Goal: Feedback & Contribution: Submit feedback/report problem

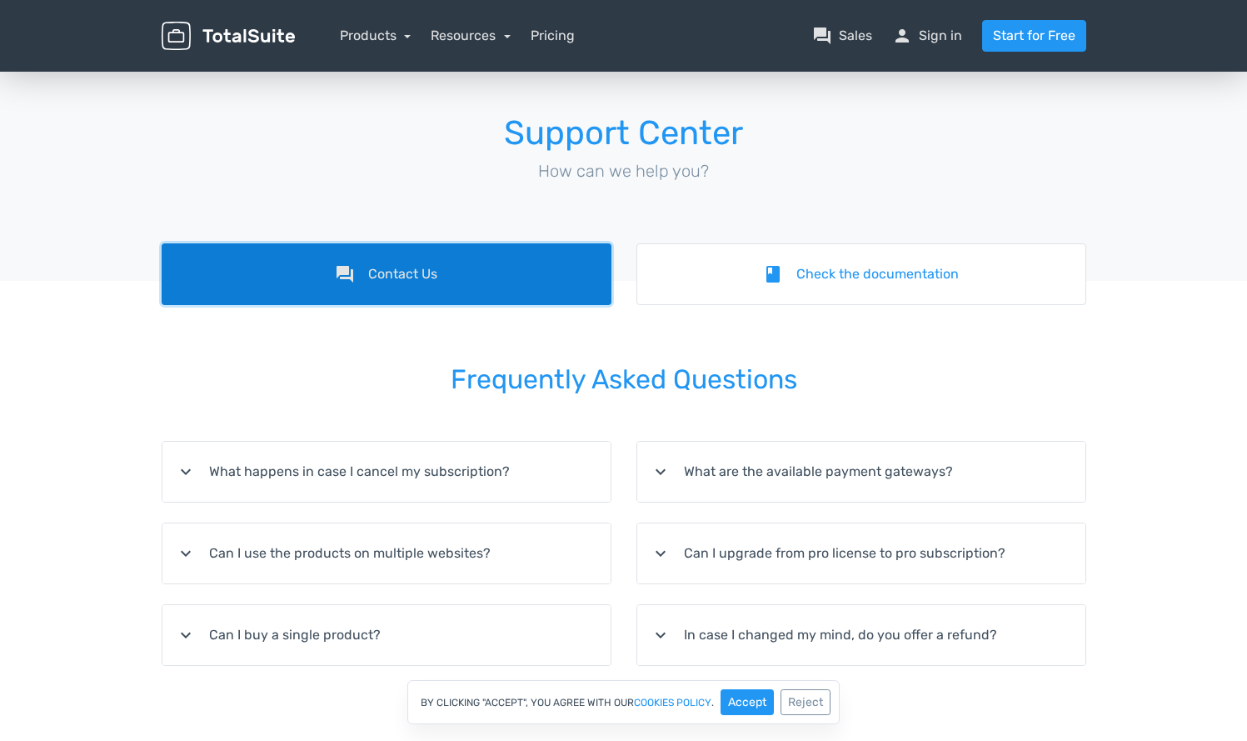
click at [425, 259] on link "forum Contact Us" at bounding box center [387, 274] width 450 height 62
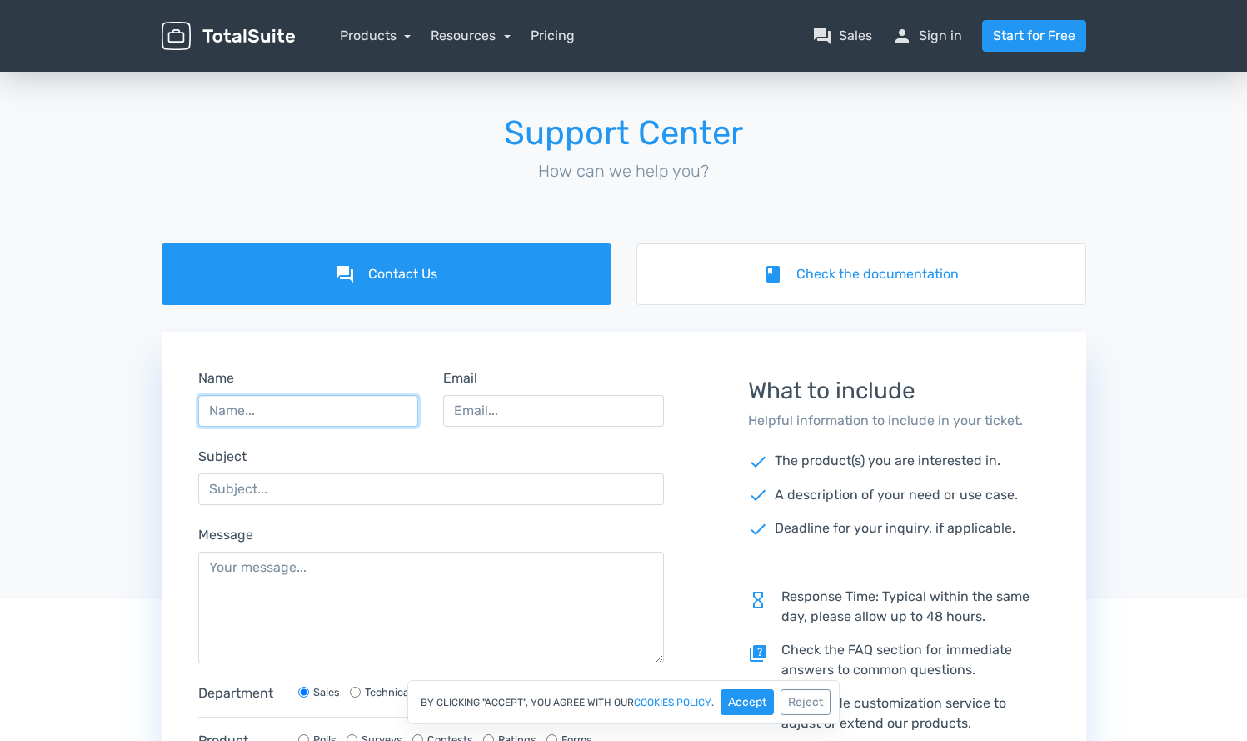
click at [285, 417] on input "Name" at bounding box center [308, 411] width 221 height 32
type input "[PERSON_NAME]"
type input "[PERSON_NAME][EMAIL_ADDRESS][DOMAIN_NAME]"
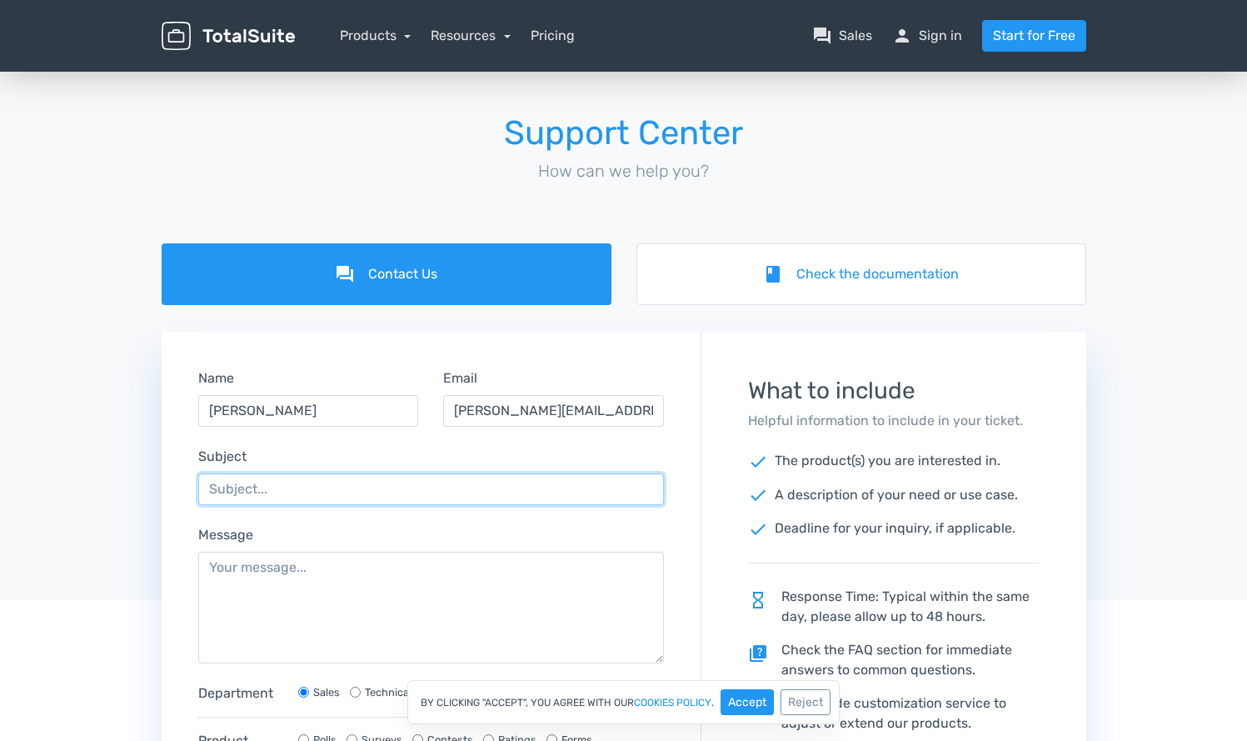
paste input "Would [DOMAIN_NAME] be useful for you?"
type input "Would [DOMAIN_NAME] be useful for you?"
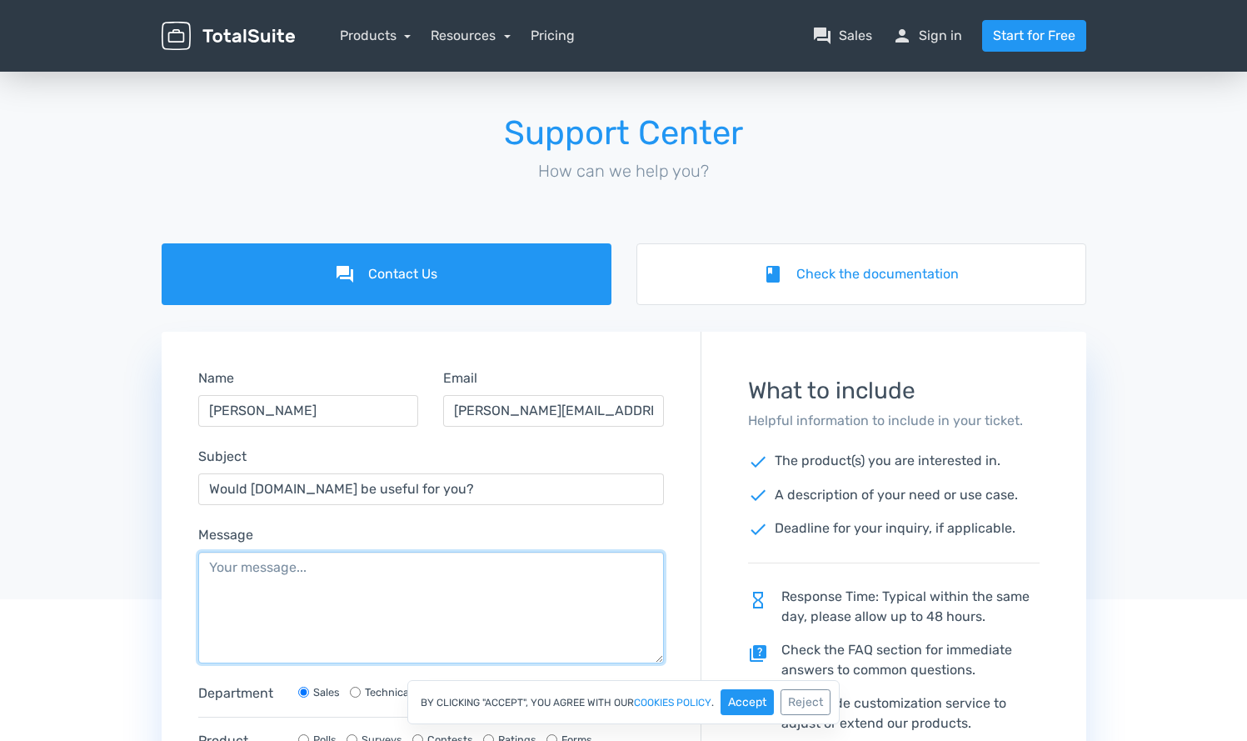
click at [429, 597] on textarea "Message" at bounding box center [431, 608] width 467 height 112
paste textarea "Hi there, I’m a local designer who, many years ago, registered the domain [DOMA…"
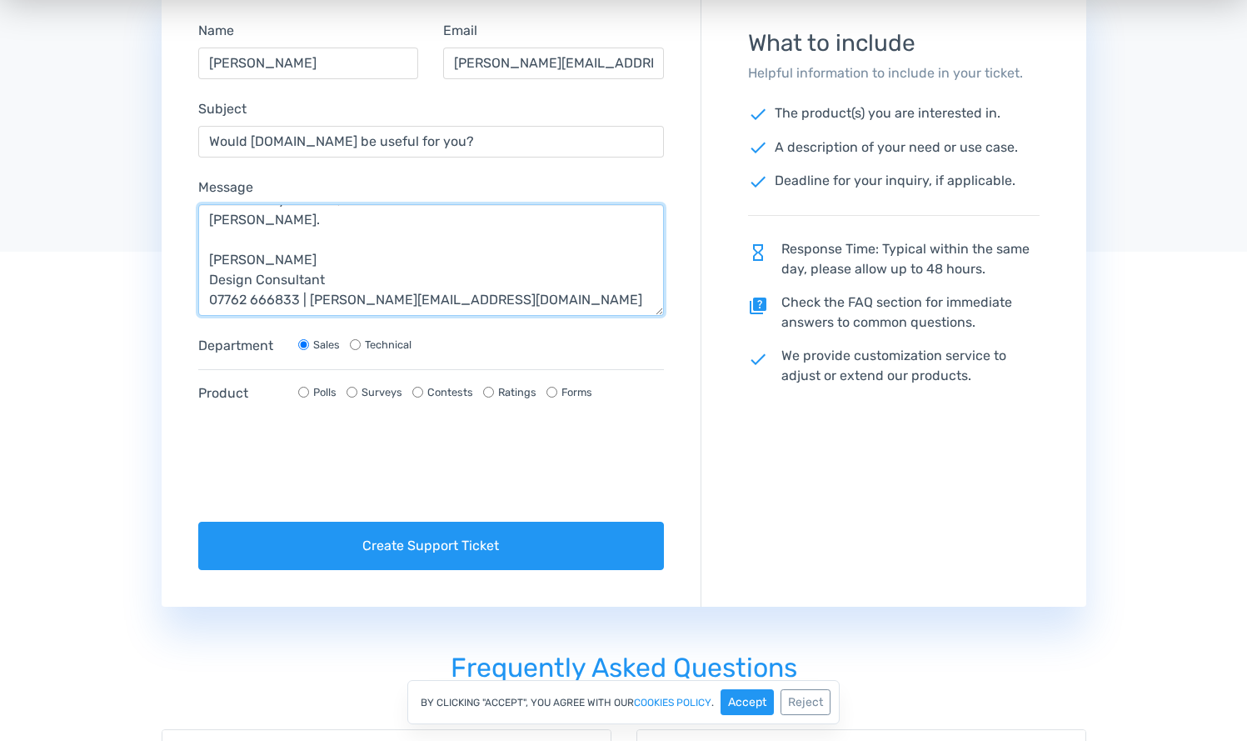
scroll to position [532, 0]
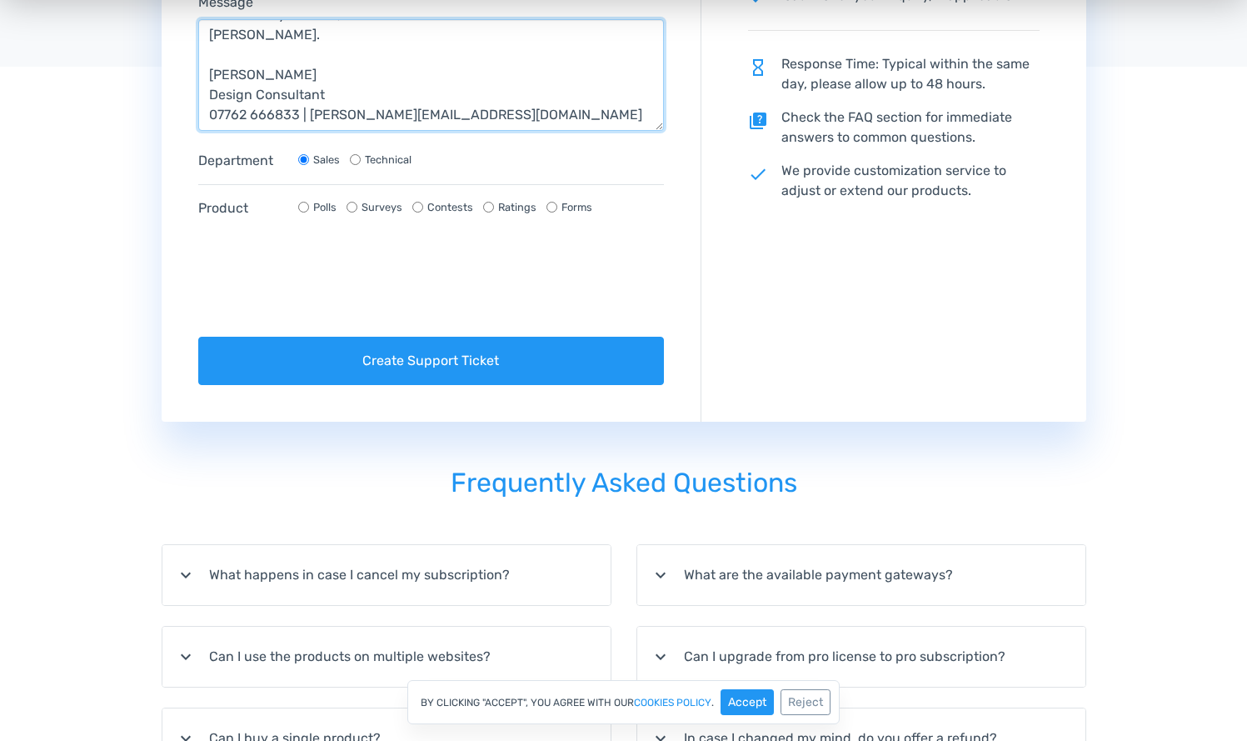
type textarea "Hi there, I’m a local designer who, many years ago, registered the domain [DOMA…"
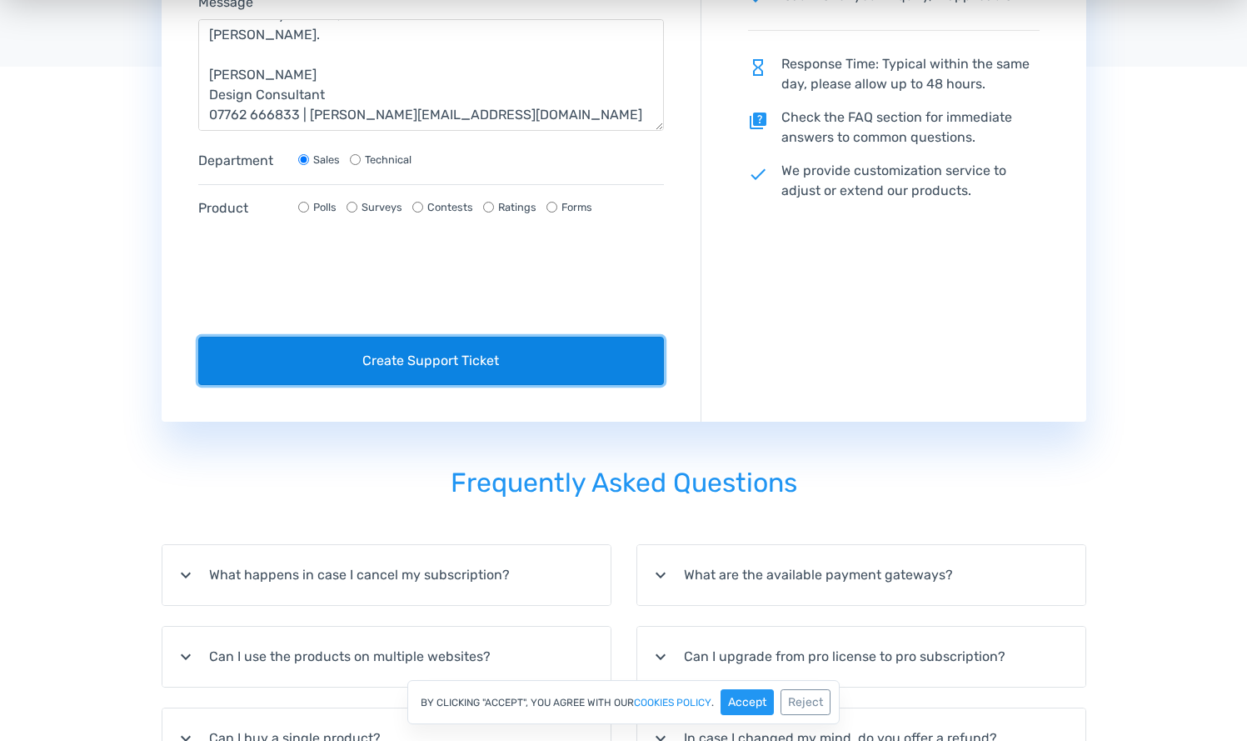
click at [450, 359] on button "Create Support Ticket" at bounding box center [431, 361] width 467 height 48
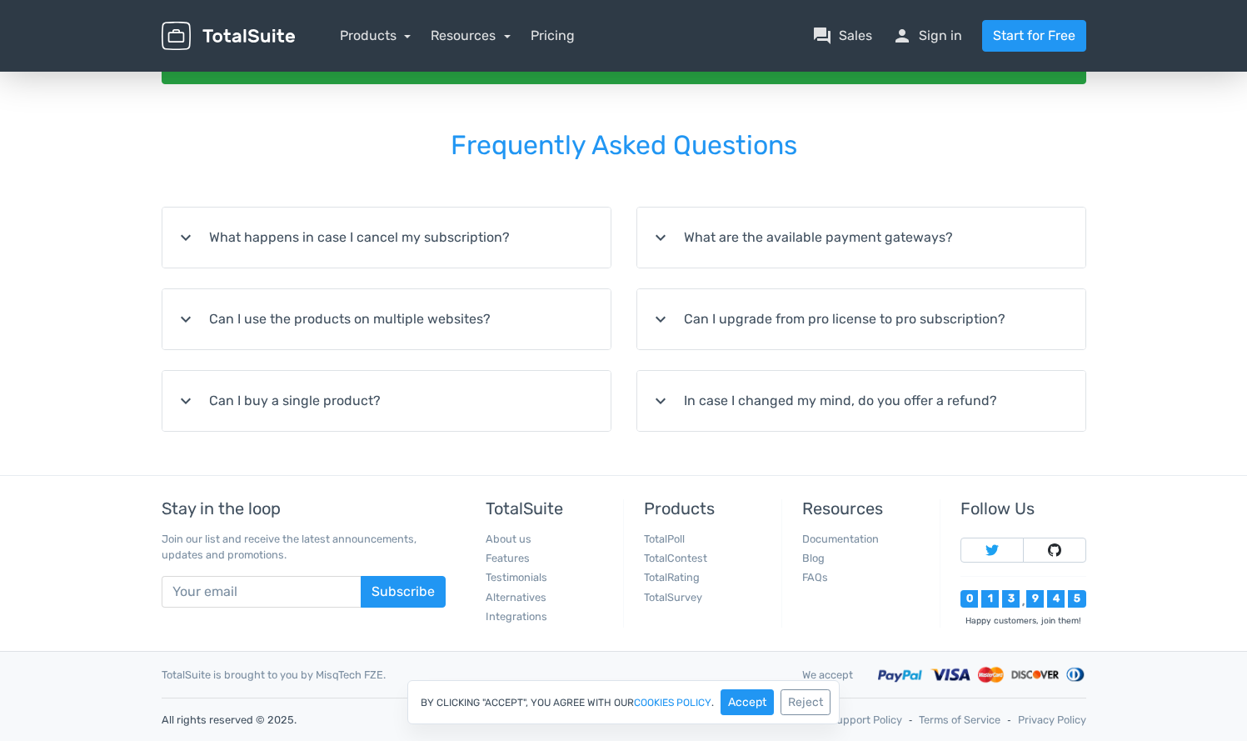
scroll to position [0, 0]
